Goal: Navigation & Orientation: Find specific page/section

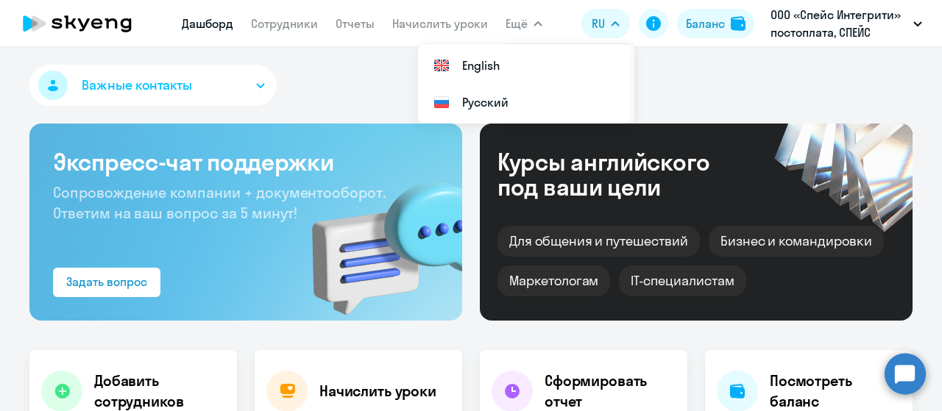
click at [115, 21] on icon at bounding box center [111, 23] width 13 height 10
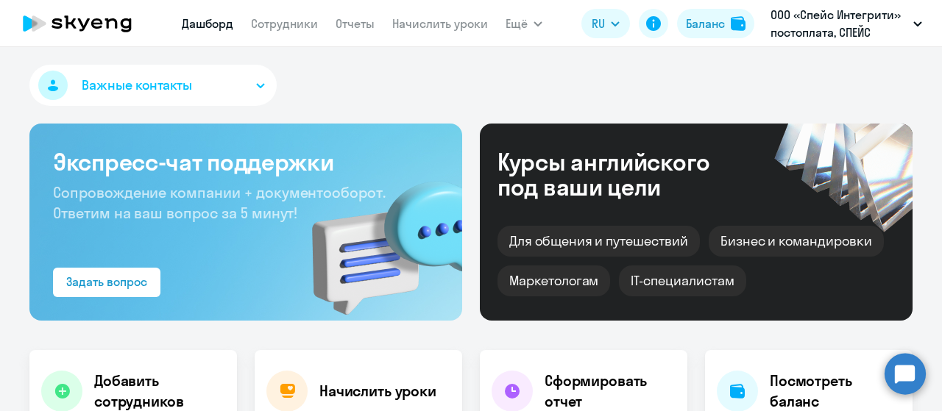
select select "30"
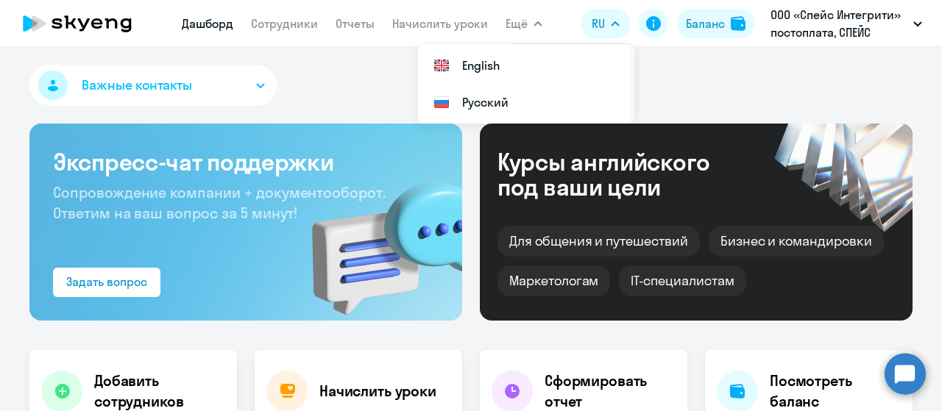
click at [349, 93] on div "Важные контакты" at bounding box center [470, 88] width 883 height 47
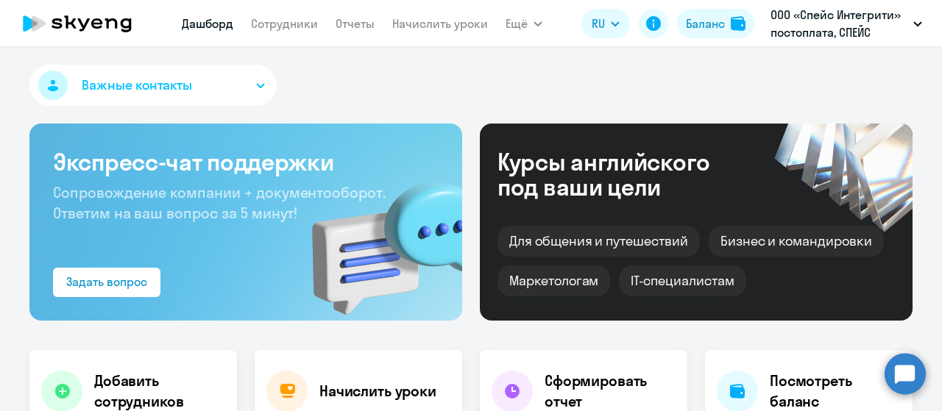
click at [334, 88] on div "Важные контакты" at bounding box center [470, 88] width 883 height 47
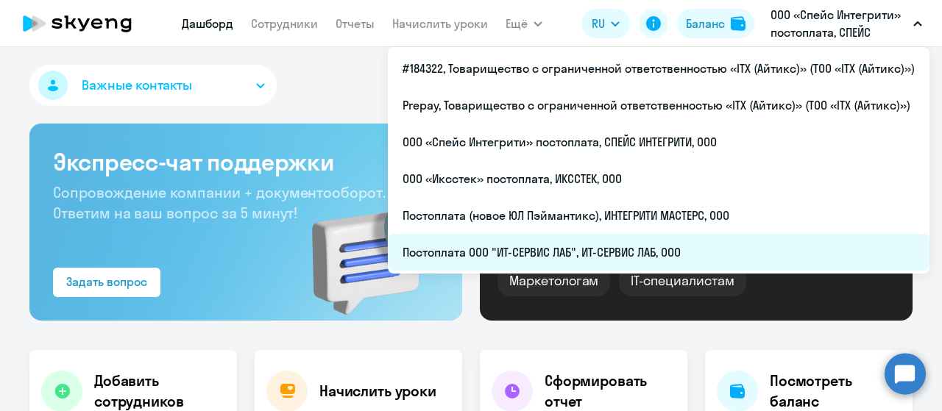
click at [632, 263] on li "Постоплата ООО "ИТ-СЕРВИС ЛАБ", ИТ-СЕРВИС ЛАБ, ООО" at bounding box center [659, 252] width 542 height 37
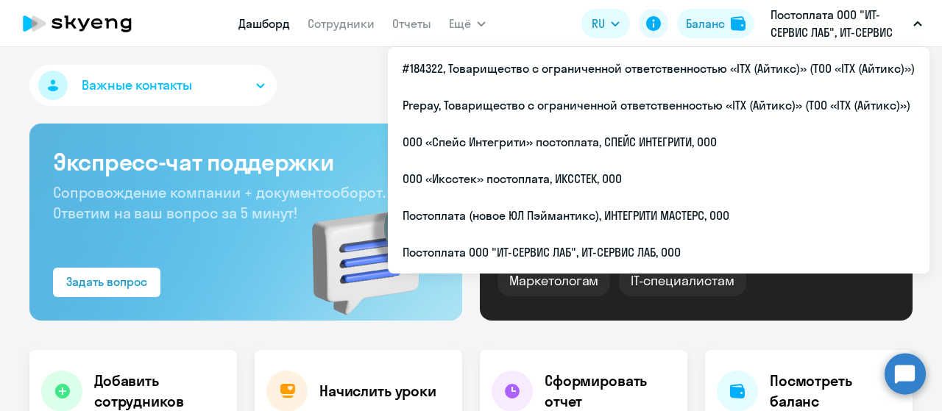
click at [337, 70] on div "Важные контакты" at bounding box center [470, 88] width 883 height 47
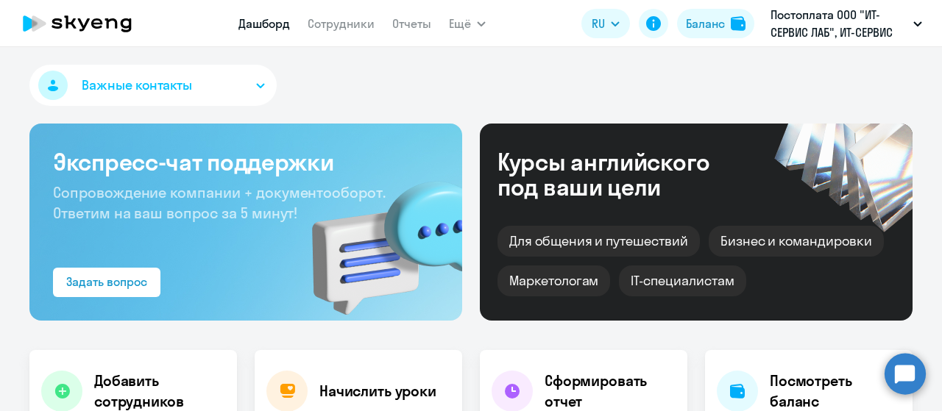
select select "30"
click at [330, 23] on link "Сотрудники" at bounding box center [341, 23] width 67 height 15
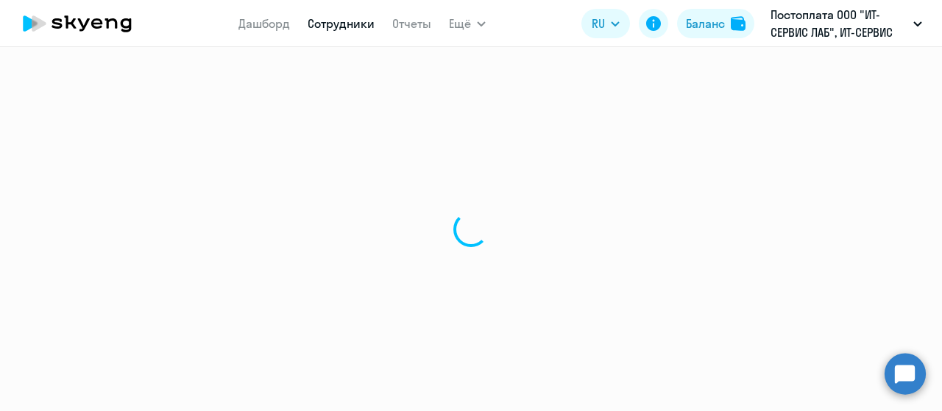
select select "30"
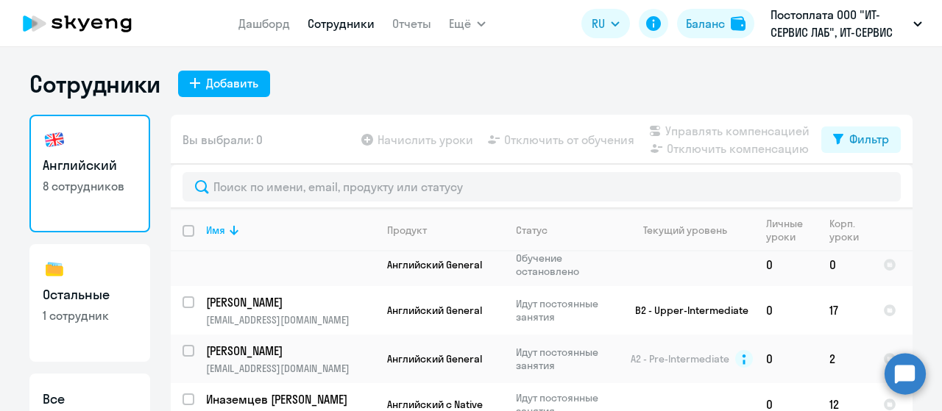
scroll to position [147, 0]
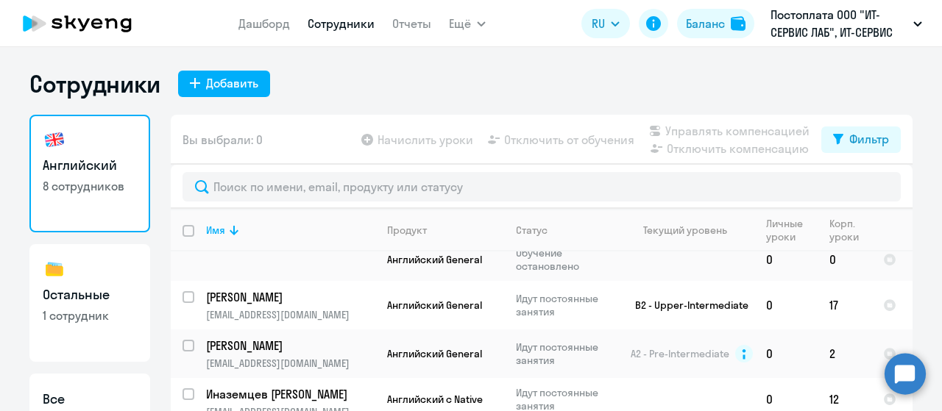
click at [113, 287] on h3 "Остальные" at bounding box center [90, 295] width 94 height 19
select select "30"
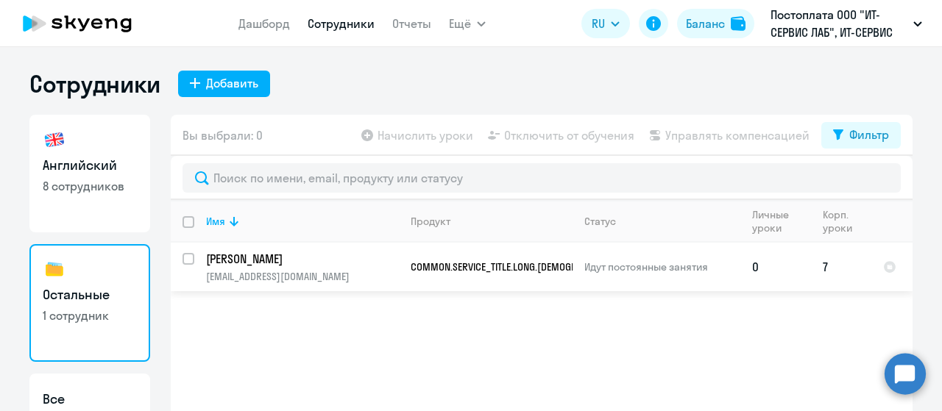
click at [573, 273] on td "Идут постоянные занятия" at bounding box center [657, 267] width 168 height 49
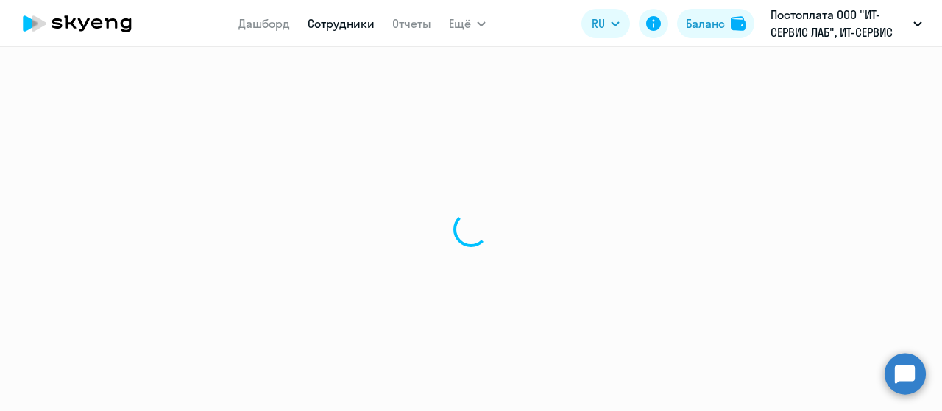
select select "others"
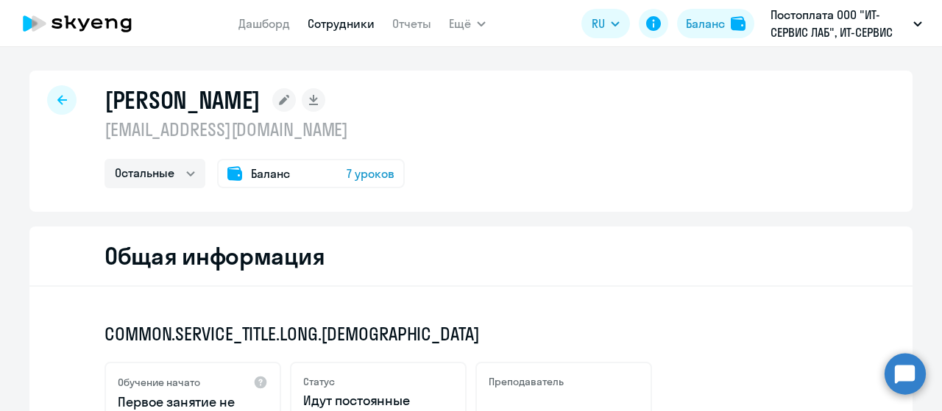
click at [99, 23] on icon at bounding box center [96, 23] width 11 height 10
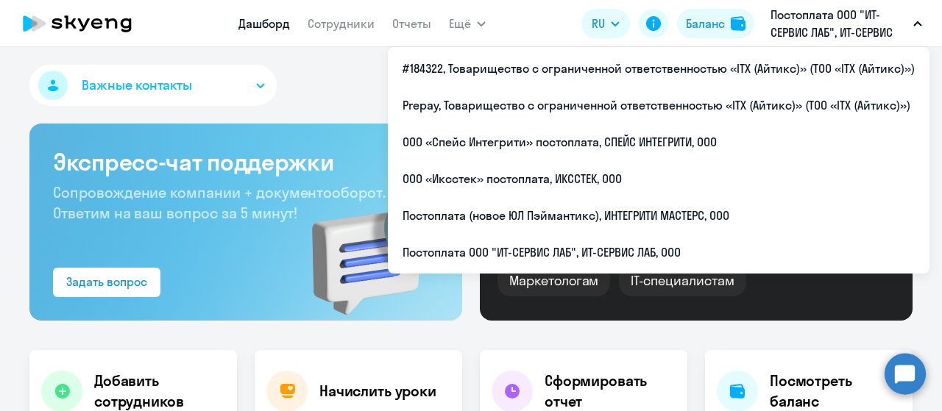
select select "30"
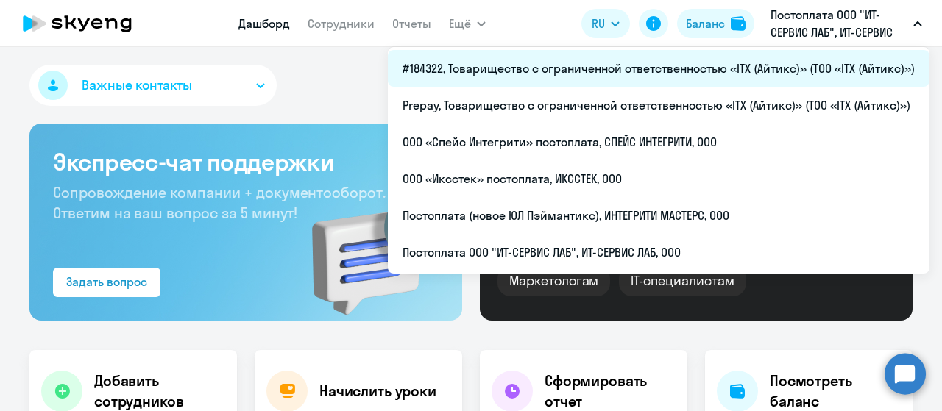
click at [748, 62] on li "#184322, Товарищество с ограниченной ответственностью «ITX (Айтикс)» (ТОО «ITX …" at bounding box center [659, 68] width 542 height 37
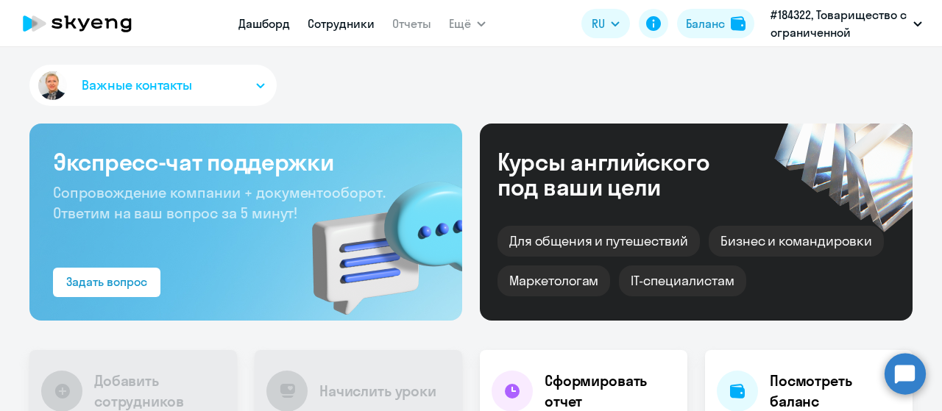
click at [343, 22] on link "Сотрудники" at bounding box center [341, 23] width 67 height 15
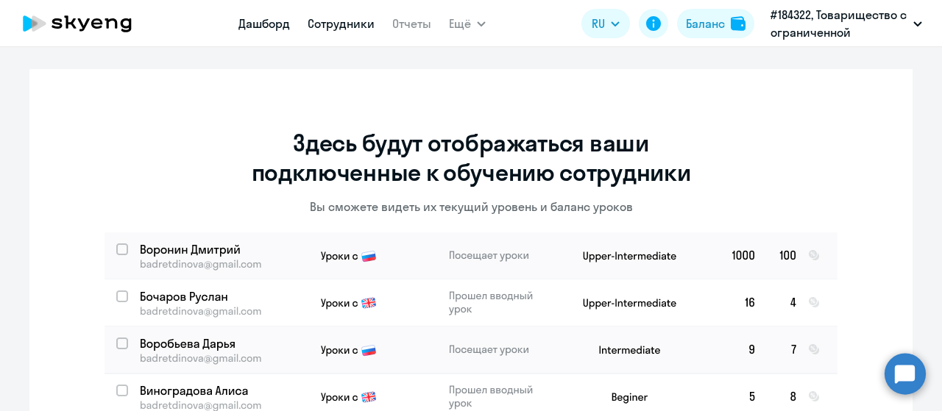
click at [271, 21] on link "Дашборд" at bounding box center [264, 23] width 52 height 15
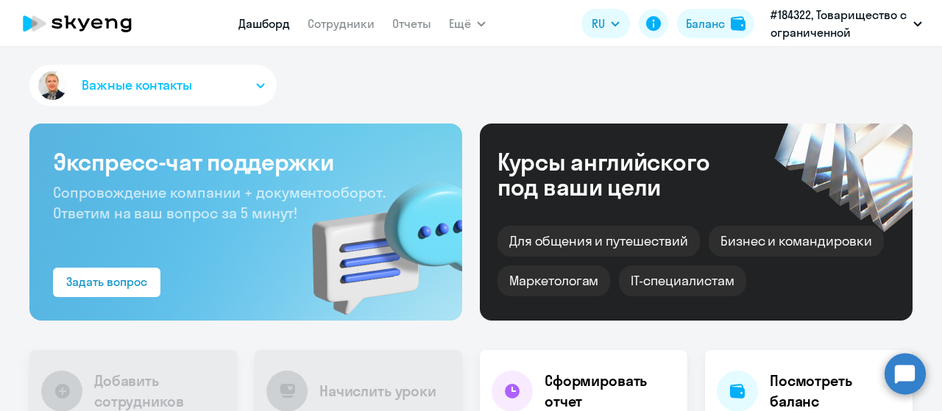
click at [110, 26] on icon at bounding box center [78, 23] width 130 height 37
